Goal: Transaction & Acquisition: Purchase product/service

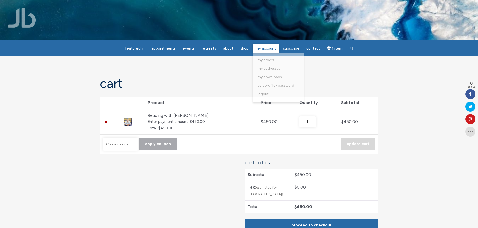
click at [267, 49] on span "My Account" at bounding box center [265, 48] width 20 height 5
click at [265, 60] on span "My Orders" at bounding box center [265, 60] width 16 height 4
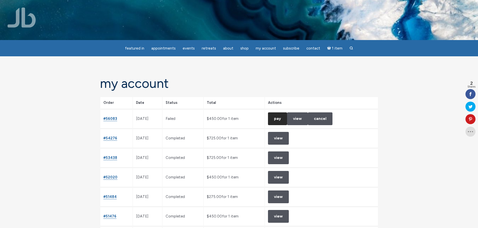
click at [287, 115] on link "Pay" at bounding box center [277, 119] width 19 height 13
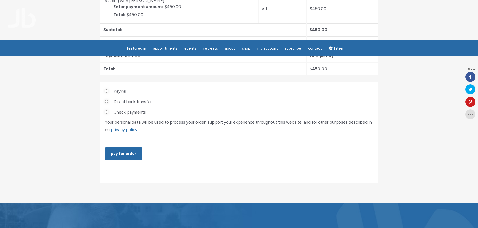
scroll to position [125, 0]
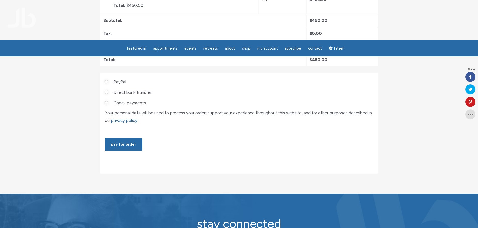
click at [117, 83] on label "PayPal" at bounding box center [120, 82] width 13 height 9
click at [108, 83] on input "PayPal" at bounding box center [106, 81] width 3 height 3
radio input "true"
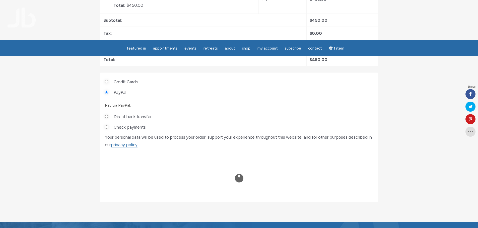
radio input "true"
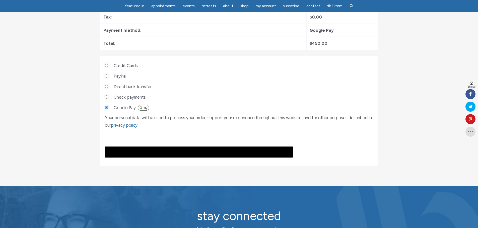
click at [132, 65] on label "Credit Cards" at bounding box center [126, 65] width 24 height 9
click at [108, 65] on input "Credit Cards" at bounding box center [106, 65] width 3 height 3
radio input "true"
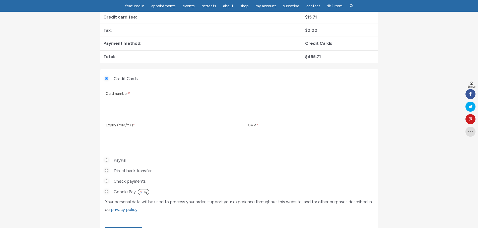
click at [120, 160] on label "PayPal" at bounding box center [120, 160] width 13 height 9
click at [108, 160] on input "PayPal" at bounding box center [106, 160] width 3 height 3
radio input "true"
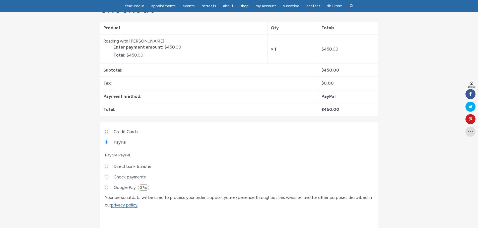
scroll to position [25, 0]
